Goal: Ask a question

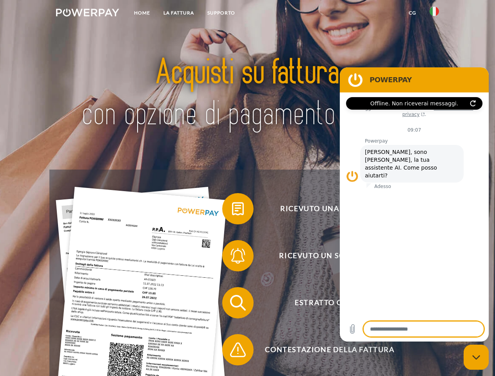
click at [87, 14] on img at bounding box center [87, 13] width 63 height 8
click at [434, 14] on img at bounding box center [433, 11] width 9 height 9
click at [412, 13] on link "CG" at bounding box center [412, 13] width 21 height 14
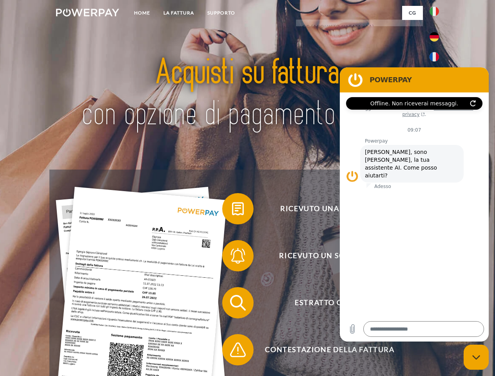
click at [232, 210] on span at bounding box center [226, 208] width 39 height 39
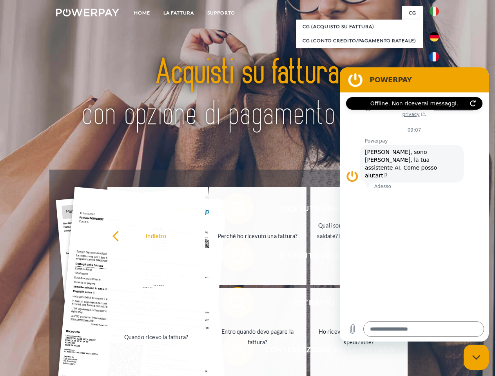
click at [232, 257] on link "Perché ho ricevuto una fattura?" at bounding box center [258, 236] width 98 height 98
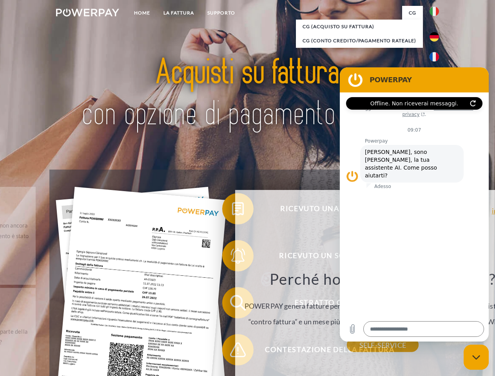
click at [240, 304] on div "Perché ho ricevuto una fattura? POWERPAY genera fatture per conto di vari shop …" at bounding box center [383, 308] width 286 height 76
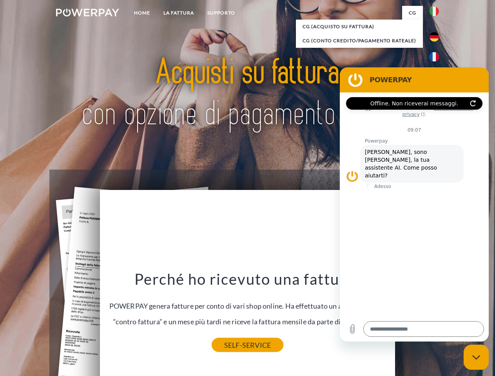
click at [232, 351] on link "SELF-SERVICE" at bounding box center [248, 345] width 72 height 14
click at [476, 357] on icon "Chiudi la finestra di messaggistica" at bounding box center [476, 357] width 8 height 5
type textarea "*"
